Goal: Task Accomplishment & Management: Manage account settings

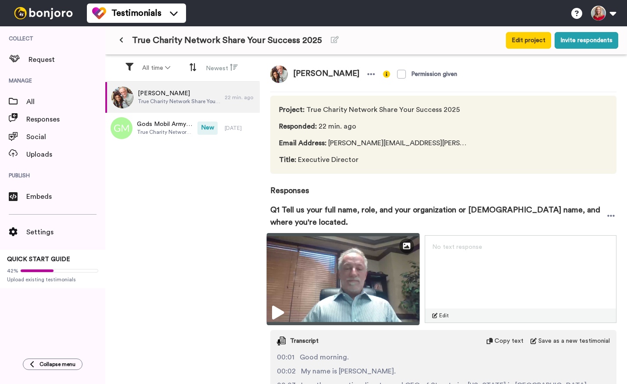
click at [279, 308] on icon at bounding box center [278, 313] width 12 height 14
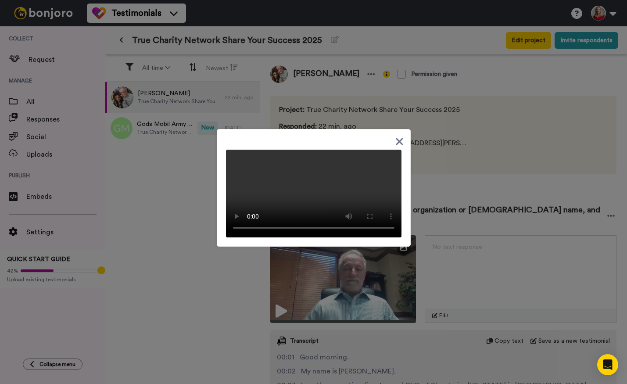
click at [397, 138] on icon at bounding box center [399, 141] width 7 height 7
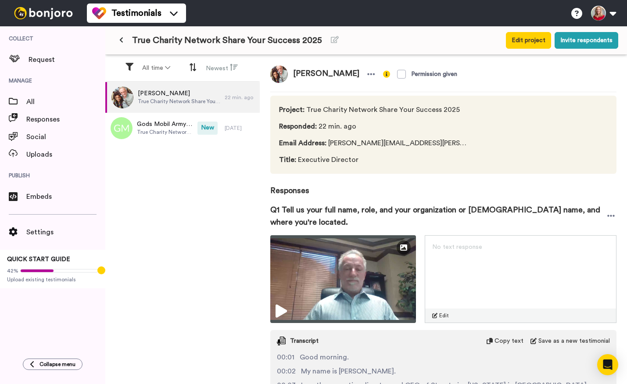
click at [468, 244] on span "No text response" at bounding box center [457, 247] width 50 height 6
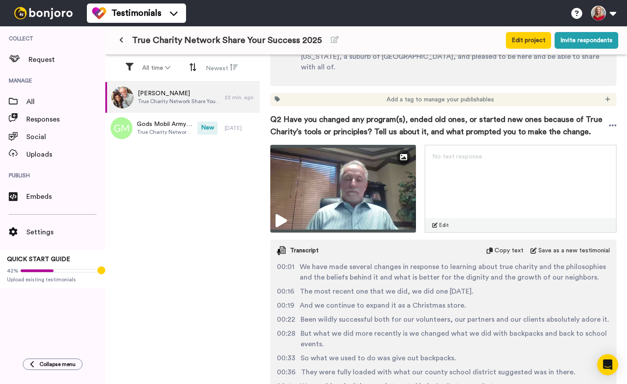
scroll to position [350, 0]
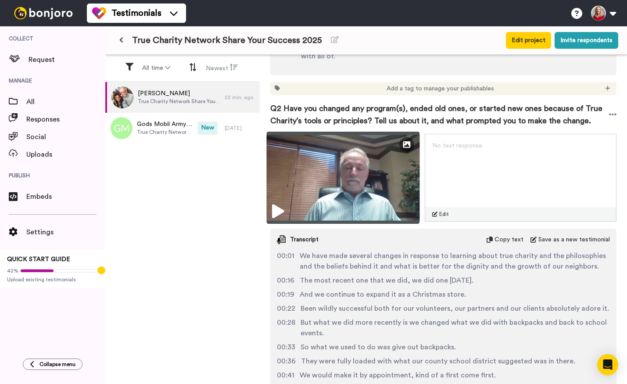
click at [279, 204] on icon at bounding box center [278, 211] width 12 height 14
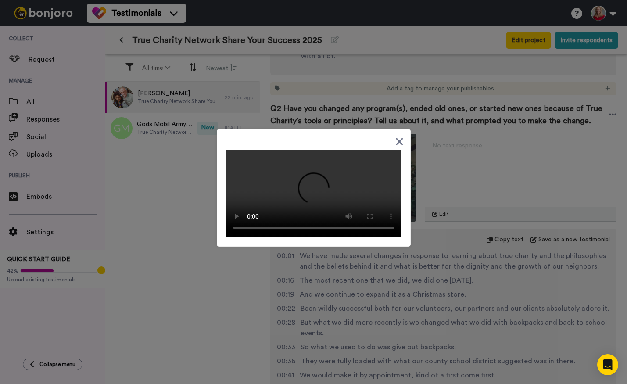
click at [395, 136] on icon at bounding box center [399, 141] width 8 height 11
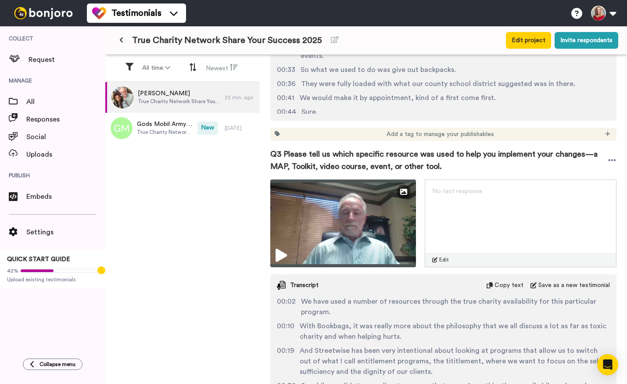
scroll to position [629, 0]
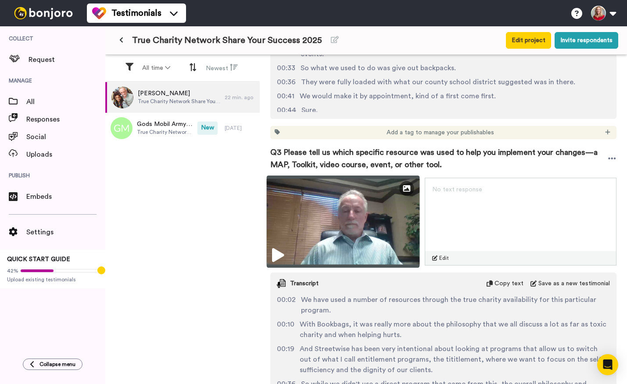
click at [275, 248] on icon at bounding box center [278, 255] width 12 height 14
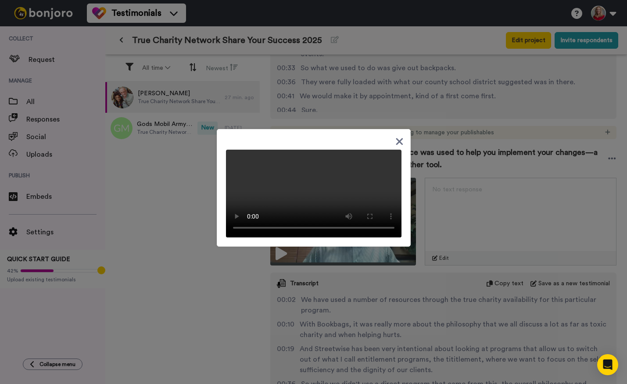
click at [395, 136] on icon at bounding box center [399, 141] width 8 height 11
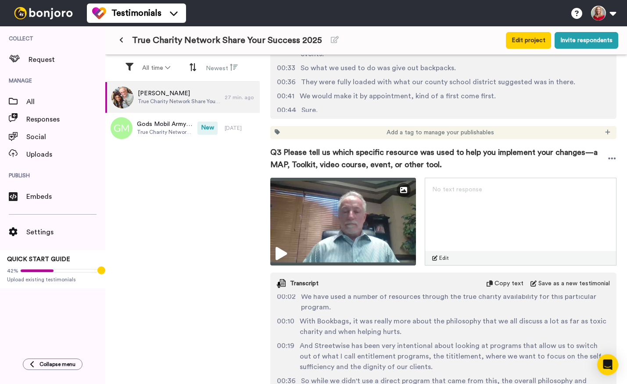
scroll to position [895, 0]
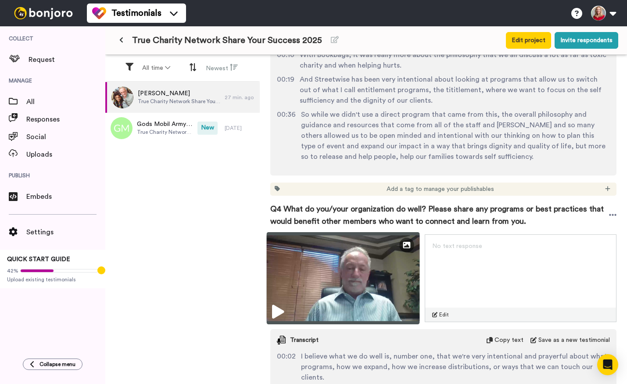
click at [275, 305] on icon at bounding box center [278, 312] width 12 height 14
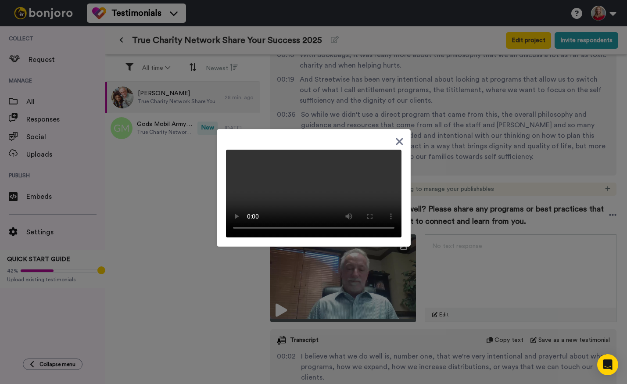
click at [396, 138] on icon at bounding box center [399, 141] width 7 height 7
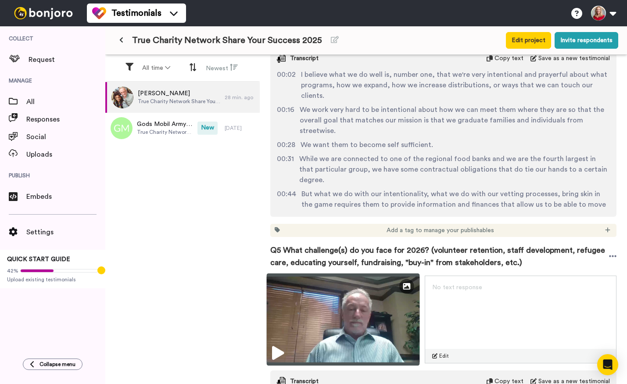
scroll to position [1223, 0]
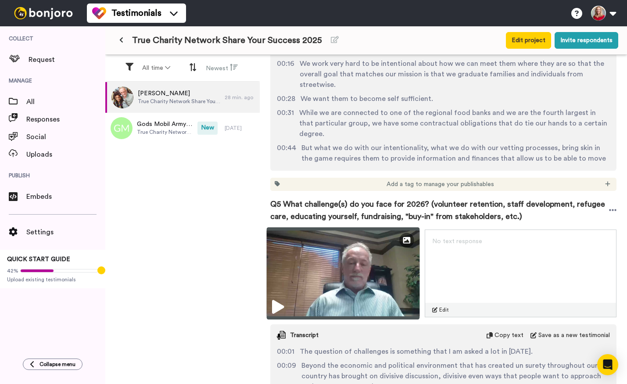
click at [276, 300] on icon at bounding box center [278, 307] width 12 height 14
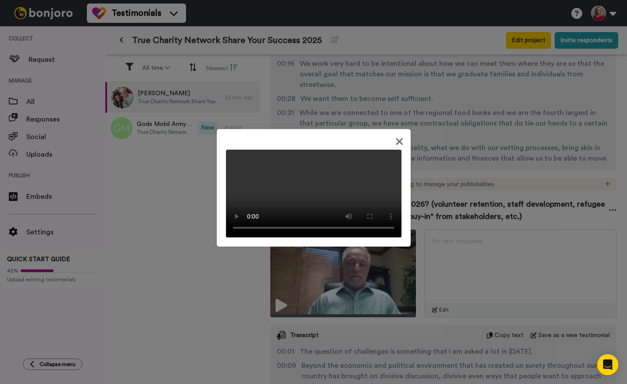
click at [395, 136] on icon at bounding box center [399, 141] width 8 height 11
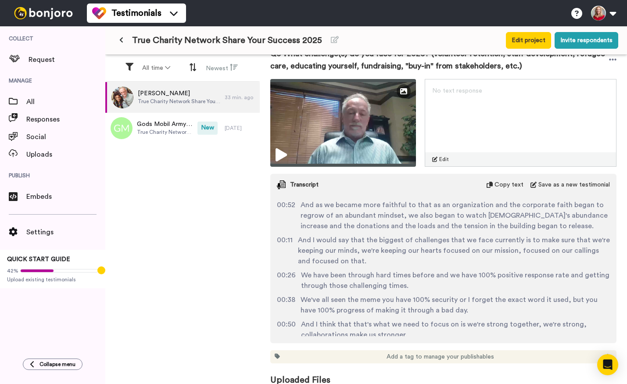
scroll to position [259, 0]
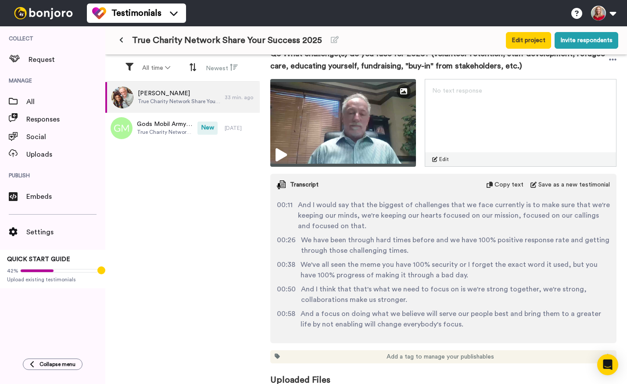
click at [361, 368] on span "Uploaded Files" at bounding box center [443, 374] width 346 height 23
click at [304, 372] on span "Uploaded Files" at bounding box center [443, 374] width 346 height 23
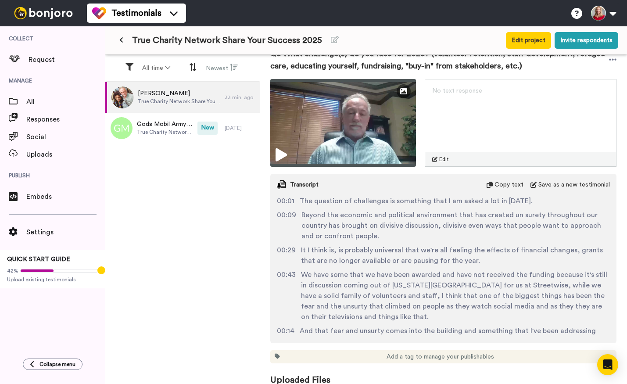
scroll to position [0, 0]
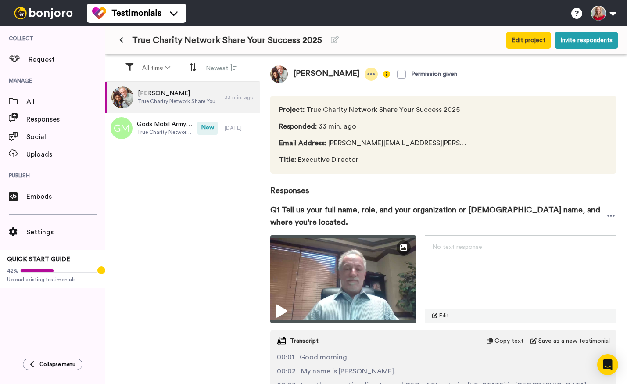
click at [367, 75] on icon at bounding box center [371, 74] width 8 height 9
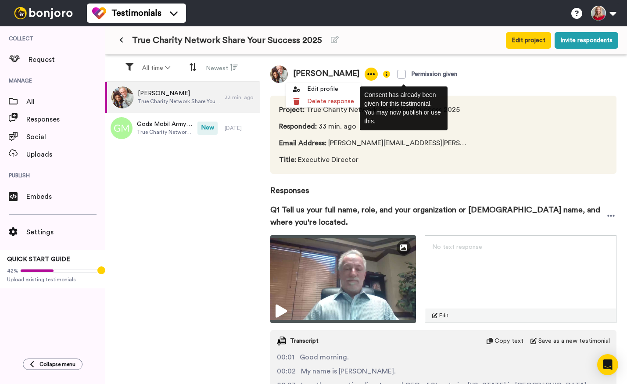
click at [383, 76] on img at bounding box center [386, 74] width 7 height 7
click at [383, 75] on img at bounding box center [386, 74] width 7 height 7
click at [378, 74] on span "Permission given" at bounding box center [423, 74] width 90 height 18
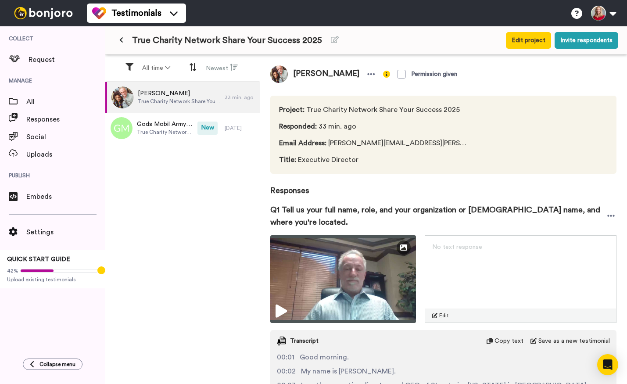
click at [484, 85] on div "Tracy Joseph Permission given Project : True Charity Network Share Your Success…" at bounding box center [443, 220] width 367 height 331
click at [607, 214] on icon at bounding box center [611, 215] width 8 height 9
click at [487, 140] on div at bounding box center [547, 134] width 120 height 61
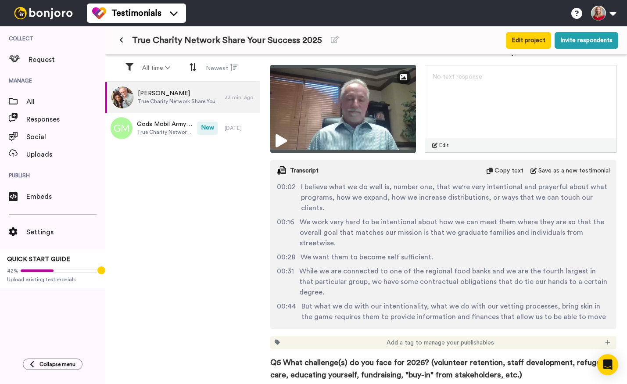
scroll to position [1373, 0]
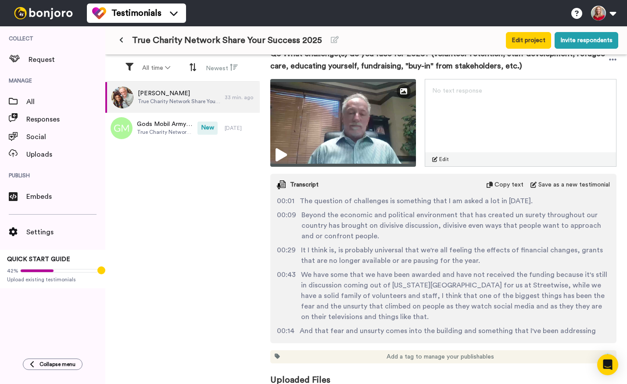
click at [605, 353] on icon at bounding box center [607, 356] width 5 height 6
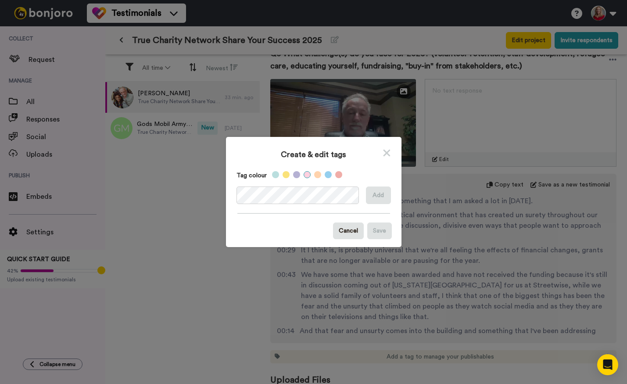
click at [303, 174] on label at bounding box center [306, 174] width 7 height 7
click at [378, 193] on button "Add" at bounding box center [378, 195] width 25 height 18
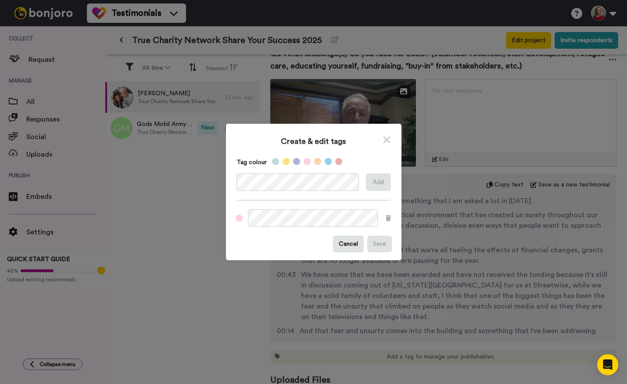
click at [386, 142] on icon at bounding box center [386, 139] width 7 height 7
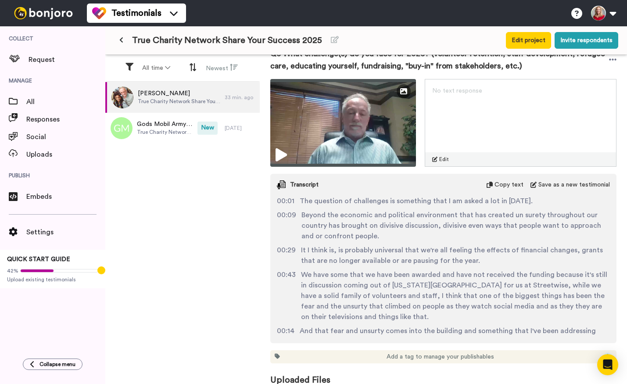
click at [605, 353] on icon at bounding box center [607, 356] width 5 height 6
click at [579, 317] on span "2025 SYS Response" at bounding box center [577, 318] width 48 height 7
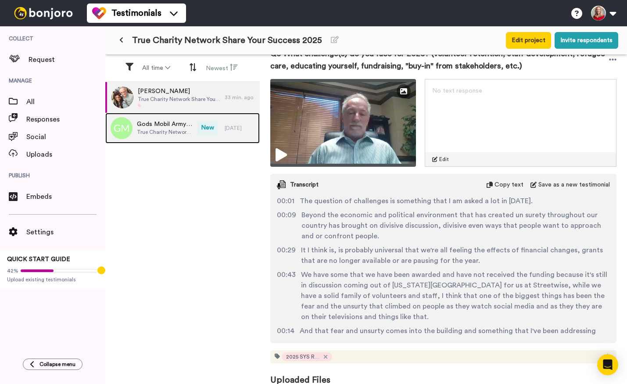
click at [171, 129] on span "True Charity Network Share Your Success 2025" at bounding box center [165, 132] width 56 height 7
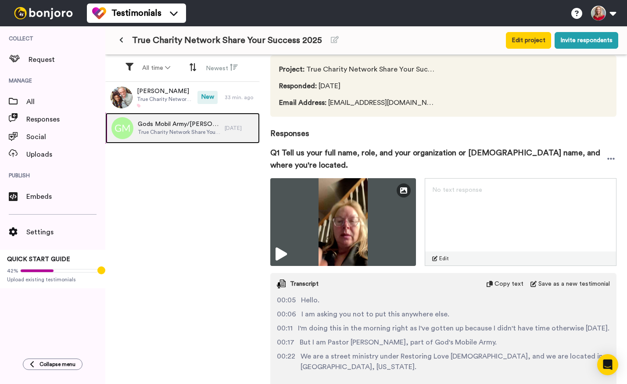
scroll to position [60, 0]
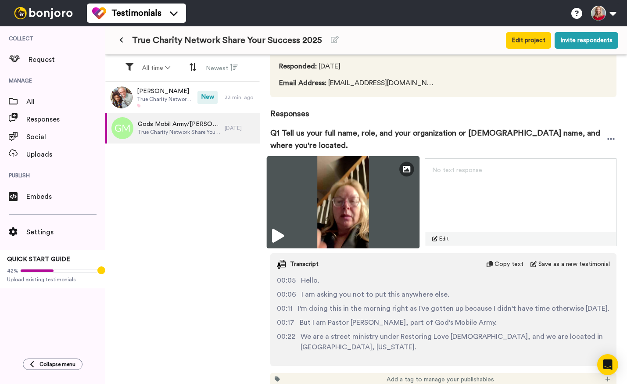
click at [276, 236] on icon at bounding box center [278, 236] width 12 height 14
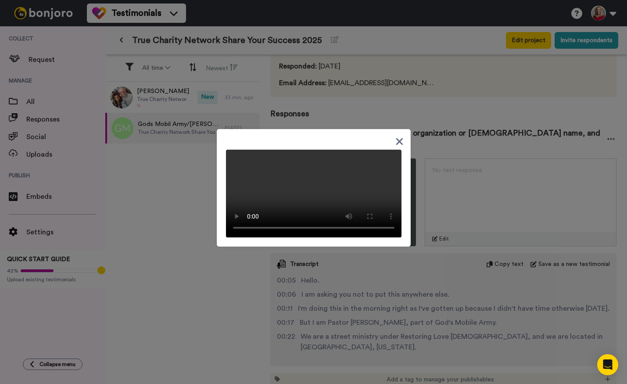
click at [395, 136] on icon at bounding box center [399, 141] width 8 height 11
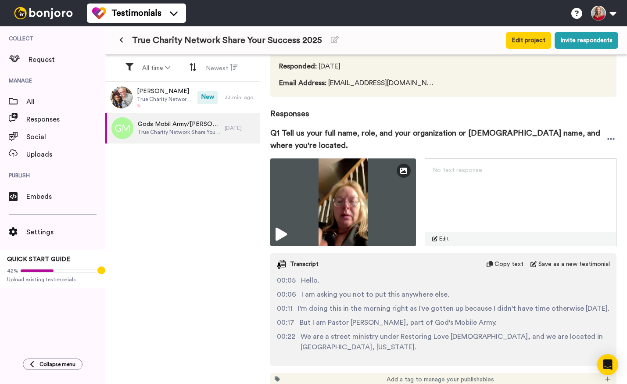
scroll to position [93, 0]
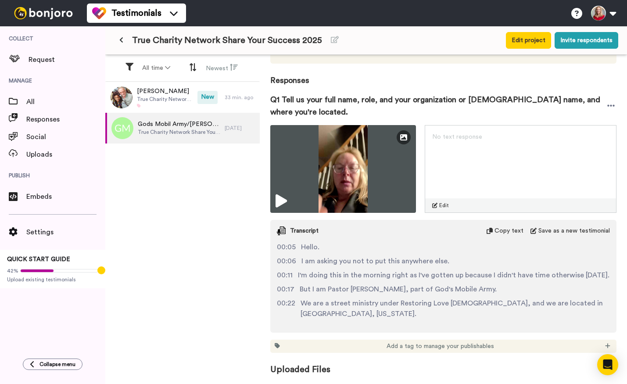
click at [491, 370] on span "Uploaded Files" at bounding box center [443, 364] width 346 height 23
click at [607, 105] on icon at bounding box center [610, 106] width 7 height 2
click at [509, 100] on span "Q1 Tell us your full name, role, and your organization or church name, and wher…" at bounding box center [437, 105] width 335 height 25
